Goal: Communication & Community: Answer question/provide support

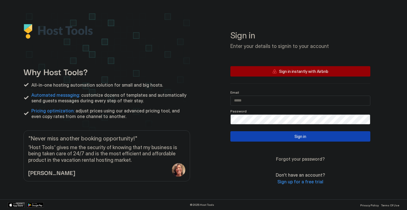
click at [265, 102] on input "Input Field" at bounding box center [300, 101] width 139 height 10
type input "**********"
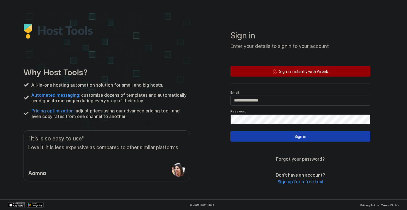
click at [273, 140] on button "Sign in" at bounding box center [300, 136] width 140 height 10
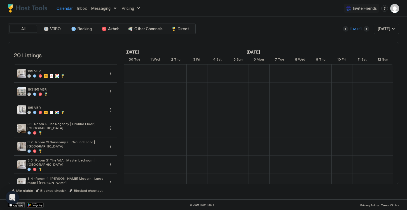
scroll to position [0, 311]
click at [80, 7] on span "Inbox" at bounding box center [82, 8] width 10 height 5
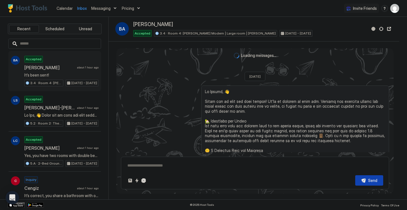
scroll to position [690, 0]
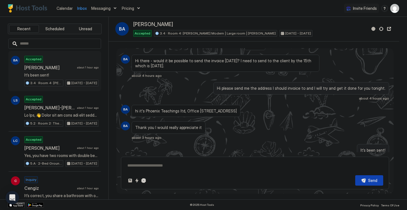
click at [102, 10] on span "Messaging" at bounding box center [100, 8] width 19 height 5
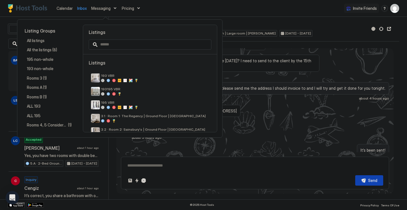
type textarea "*"
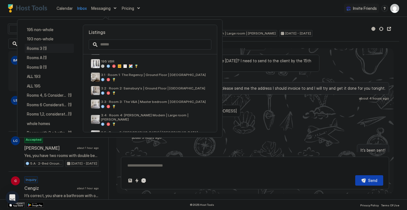
scroll to position [30, 0]
click at [129, 74] on span "3.1 · Room 1: The Regency | Ground Floor | [GEOGRAPHIC_DATA]" at bounding box center [155, 74] width 108 height 4
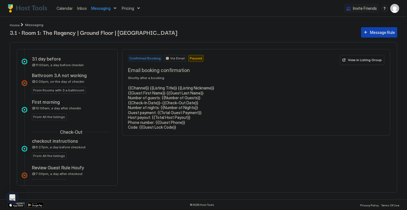
scroll to position [90, 0]
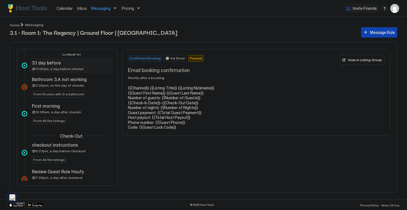
click at [81, 65] on div "3.1 day before" at bounding box center [67, 63] width 71 height 6
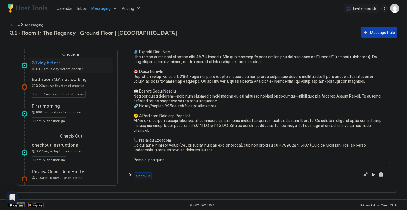
scroll to position [142, 0]
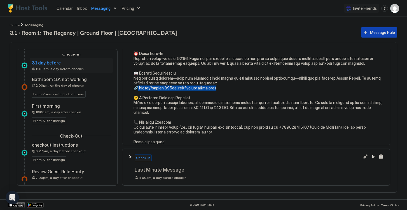
drag, startPoint x: 220, startPoint y: 88, endPoint x: 138, endPoint y: 86, distance: 82.0
click at [138, 86] on pre at bounding box center [259, 43] width 251 height 201
copy pre "//[DOMAIN_NAME][URL][PERSON_NAME] 🤫 A P"
